Goal: Navigation & Orientation: Find specific page/section

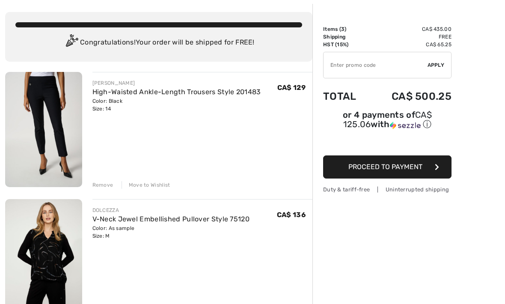
scroll to position [40, 0]
click at [150, 186] on div "Move to Wishlist" at bounding box center [145, 185] width 49 height 8
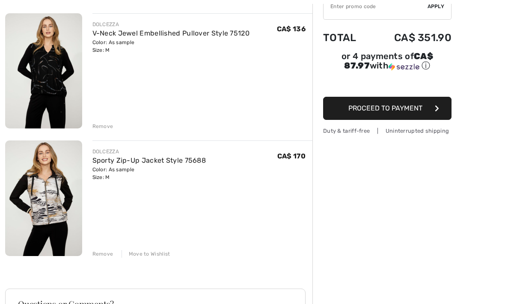
scroll to position [99, 0]
click at [157, 256] on div "Move to Wishlist" at bounding box center [145, 254] width 49 height 8
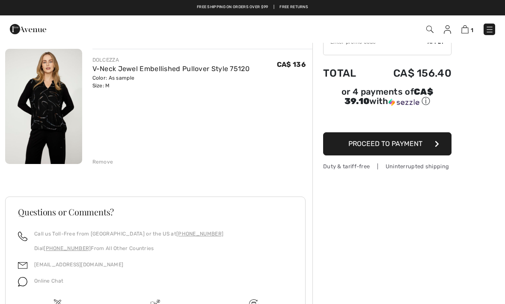
scroll to position [0, 0]
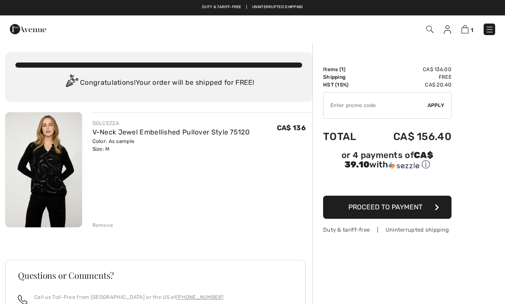
click at [448, 29] on img at bounding box center [446, 29] width 7 height 9
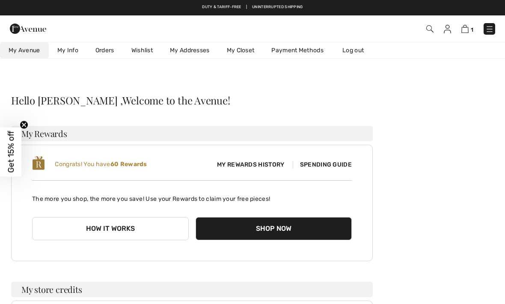
click at [145, 51] on link "Wishlist" at bounding box center [142, 50] width 38 height 16
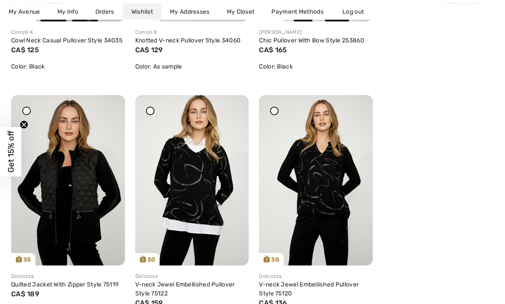
scroll to position [1080, 0]
click at [99, 191] on img at bounding box center [68, 180] width 114 height 170
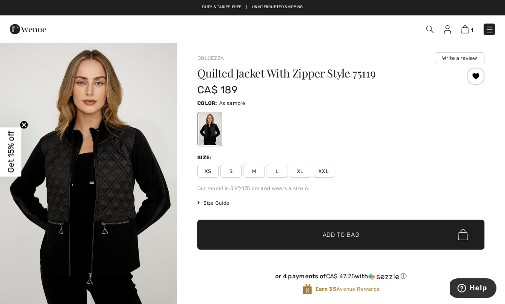
click at [142, 245] on img "1 / 4" at bounding box center [88, 174] width 177 height 265
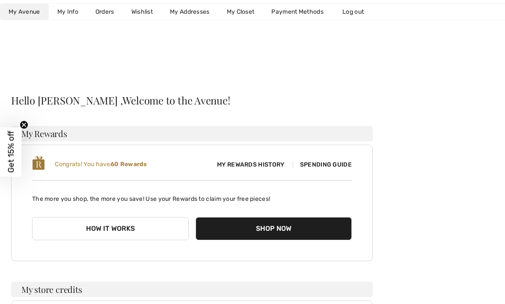
click at [143, 13] on link "Wishlist" at bounding box center [142, 12] width 38 height 16
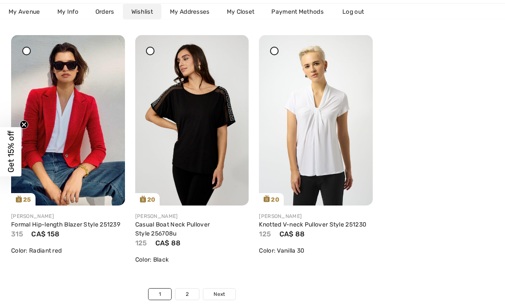
scroll to position [2900, 0]
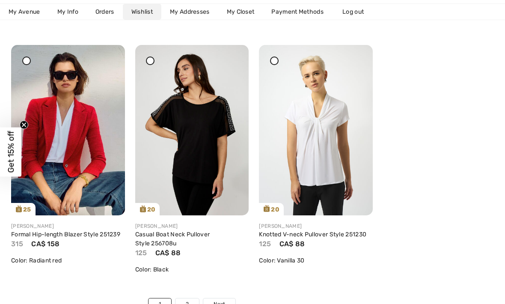
click at [224, 300] on span "Next" at bounding box center [219, 304] width 12 height 8
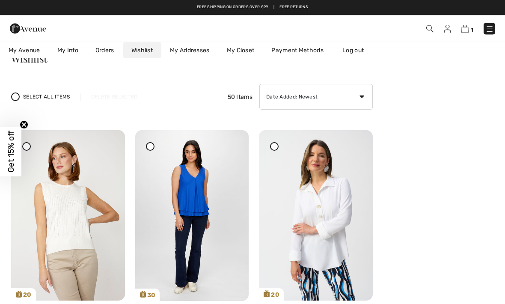
scroll to position [0, 0]
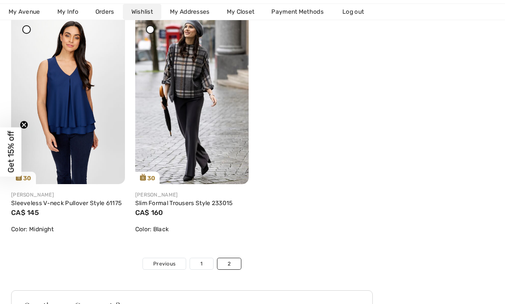
click at [204, 266] on link "1" at bounding box center [201, 263] width 23 height 11
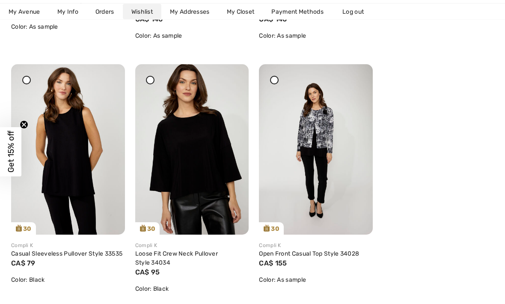
scroll to position [615, 0]
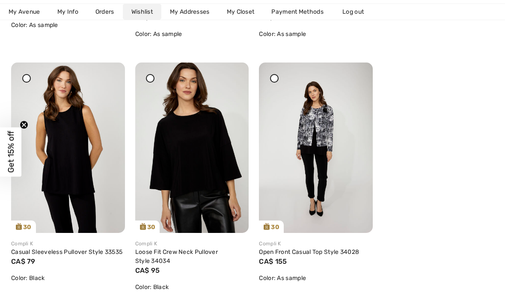
click at [198, 141] on img at bounding box center [192, 147] width 114 height 170
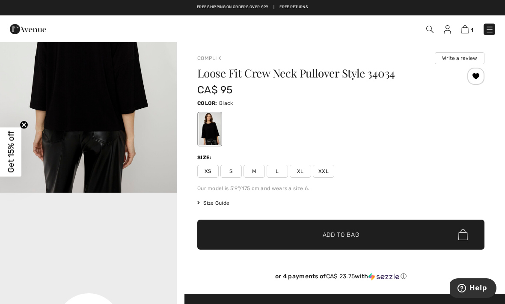
scroll to position [366, 0]
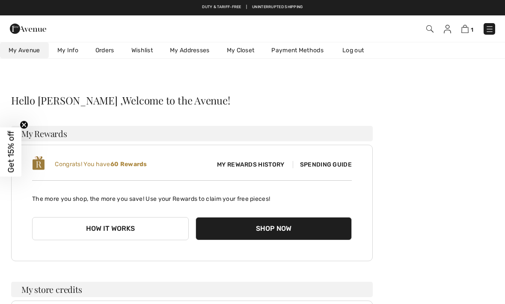
click at [145, 49] on link "Wishlist" at bounding box center [142, 50] width 38 height 16
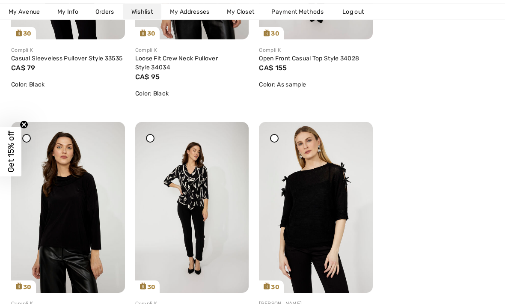
scroll to position [808, 0]
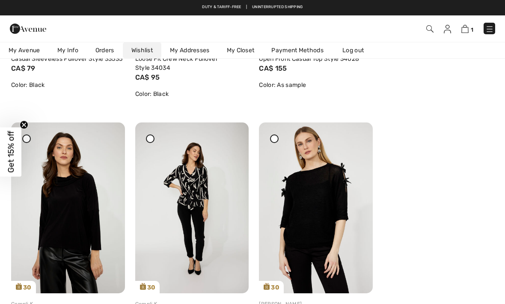
click at [66, 199] on img at bounding box center [68, 207] width 114 height 170
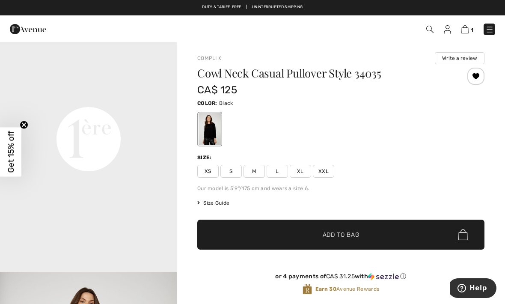
scroll to position [566, 0]
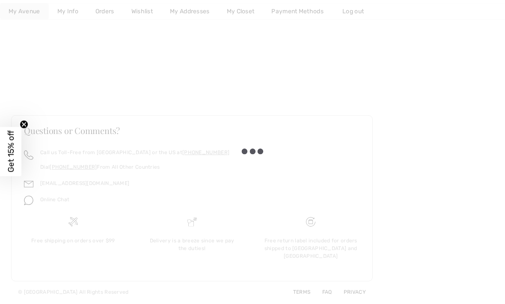
scroll to position [0, 0]
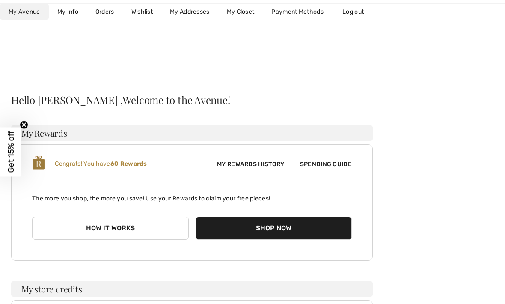
click at [9, 35] on div at bounding box center [252, 36] width 505 height 73
click at [142, 12] on link "Wishlist" at bounding box center [142, 12] width 38 height 16
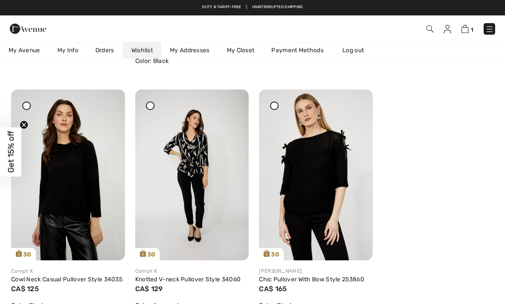
scroll to position [839, 0]
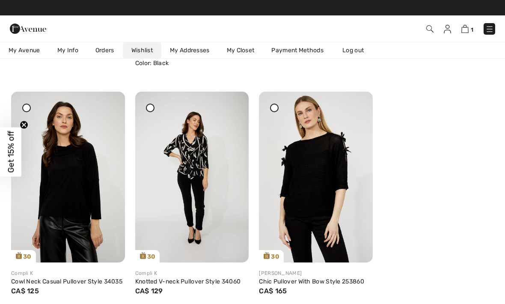
click at [180, 189] on img at bounding box center [192, 177] width 114 height 170
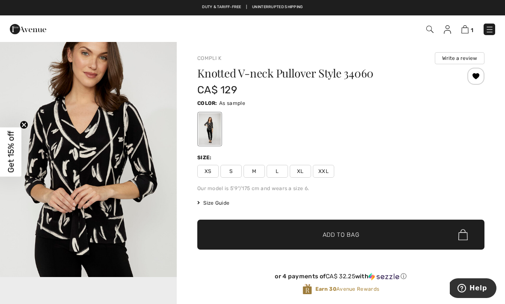
scroll to position [275, 0]
